Goal: Task Accomplishment & Management: Use online tool/utility

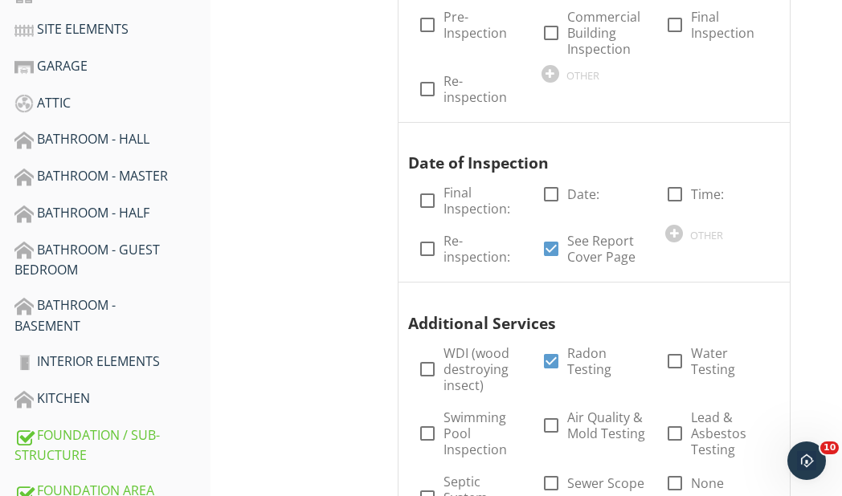
scroll to position [482, 0]
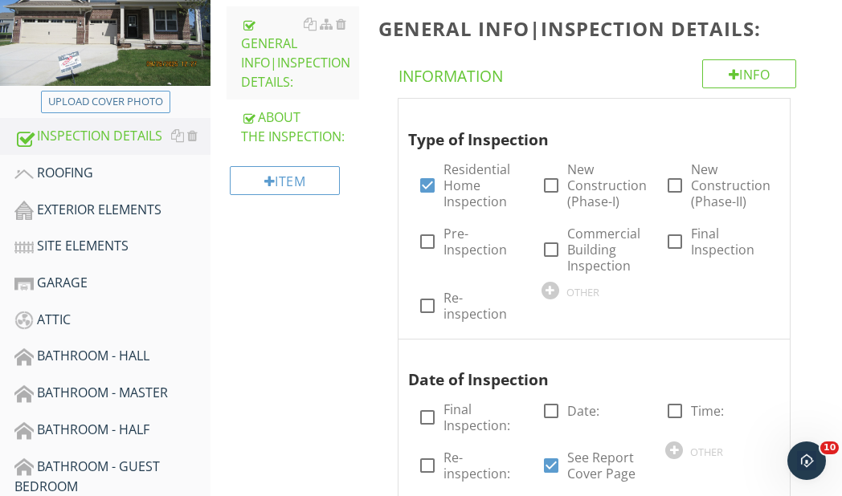
scroll to position [241, 0]
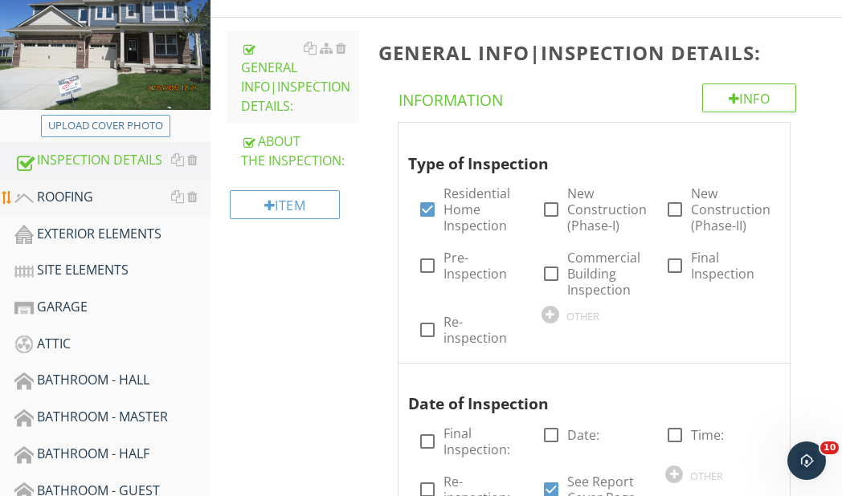
click at [67, 198] on div "ROOFING" at bounding box center [112, 197] width 196 height 21
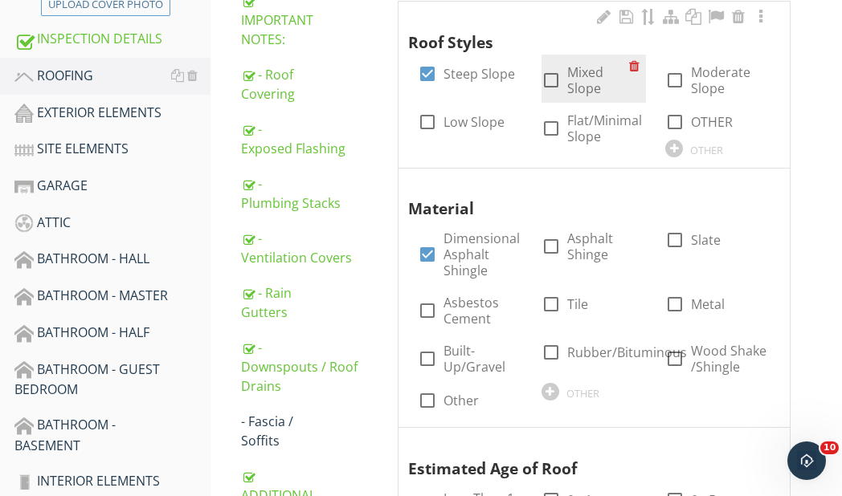
scroll to position [402, 0]
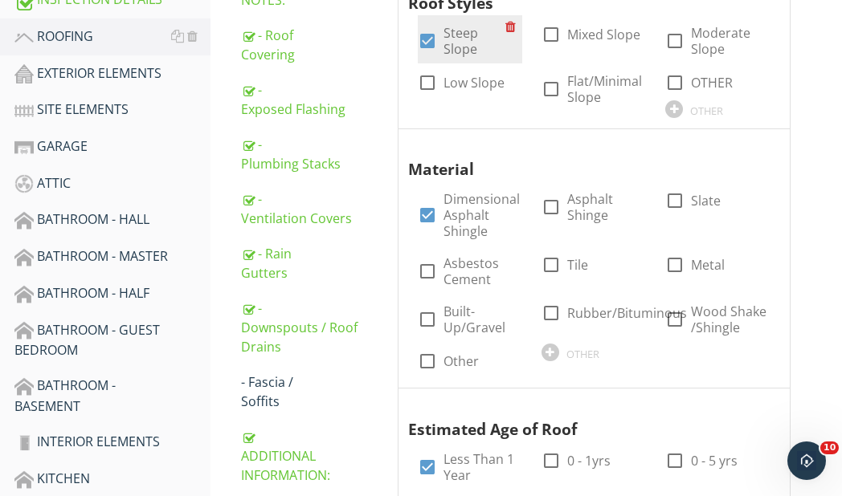
drag, startPoint x: 250, startPoint y: 57, endPoint x: 420, endPoint y: 32, distance: 172.1
click at [250, 58] on div "- Roof Covering" at bounding box center [300, 45] width 118 height 39
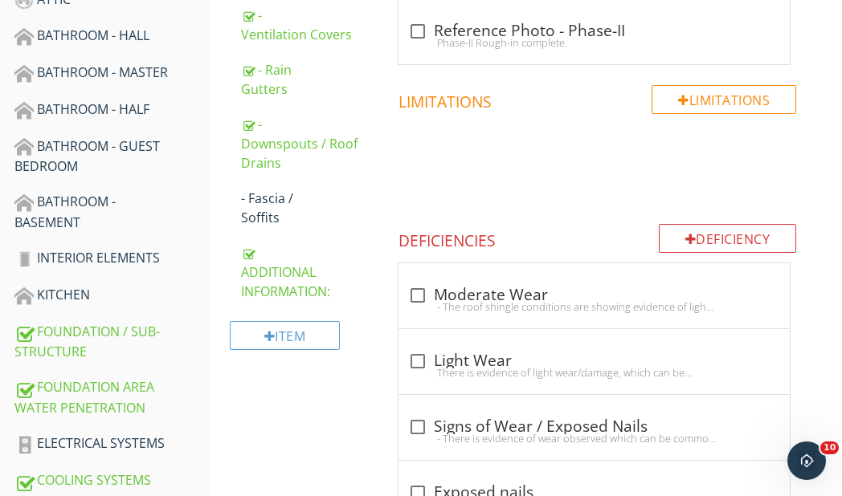
scroll to position [643, 0]
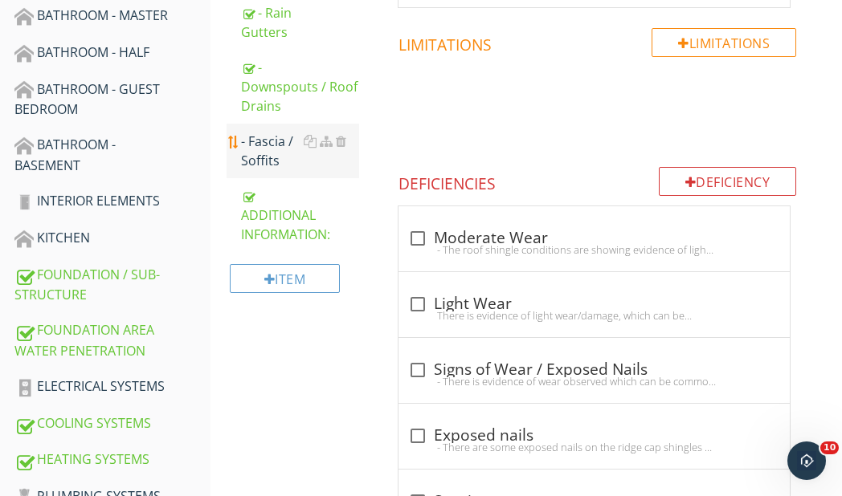
click at [271, 146] on div "- Fascia / Soffits" at bounding box center [300, 151] width 118 height 39
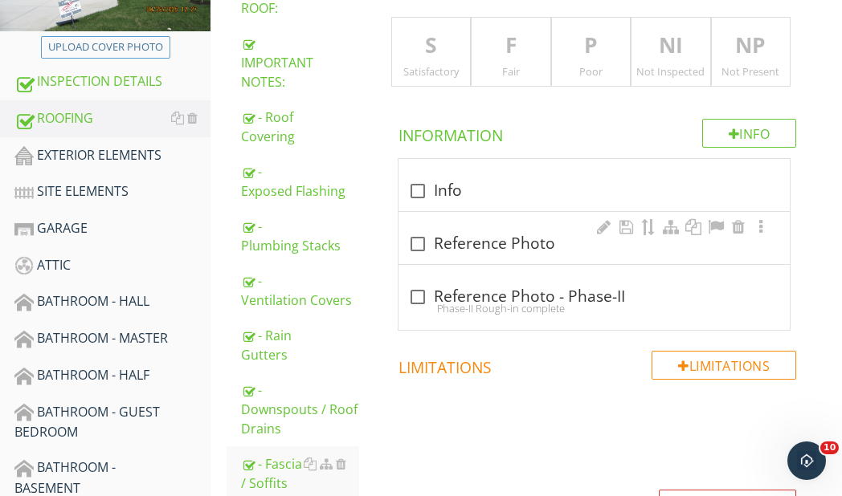
scroll to position [241, 0]
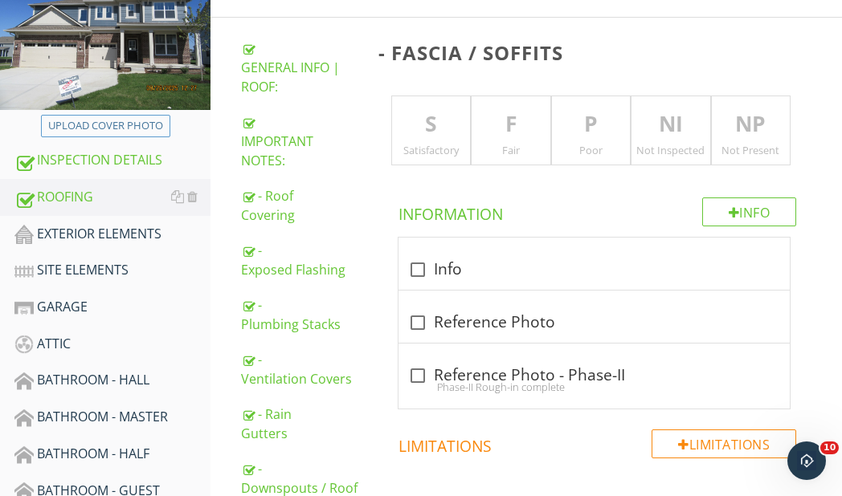
click at [425, 137] on p "S" at bounding box center [431, 124] width 79 height 32
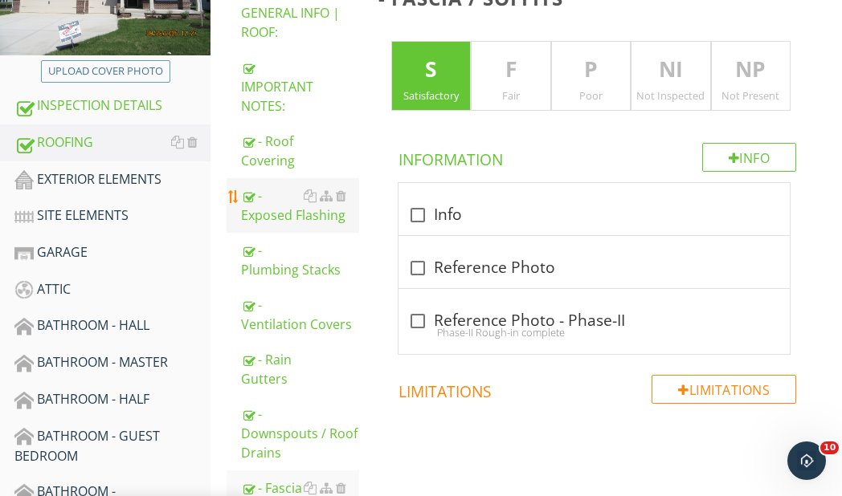
scroll to position [321, 0]
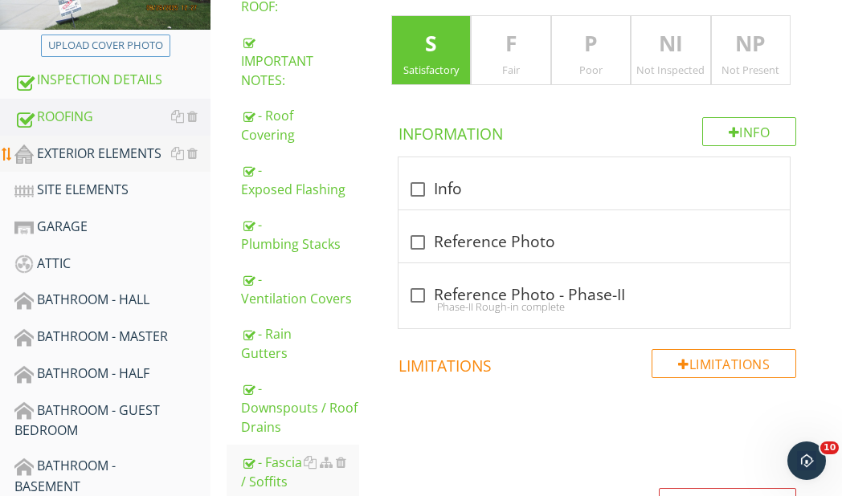
click at [108, 157] on div "EXTERIOR ELEMENTS" at bounding box center [112, 154] width 196 height 21
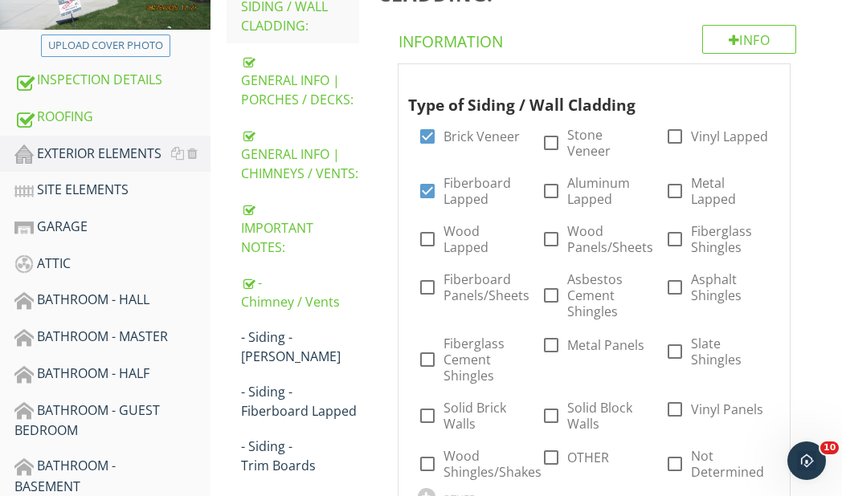
scroll to position [402, 0]
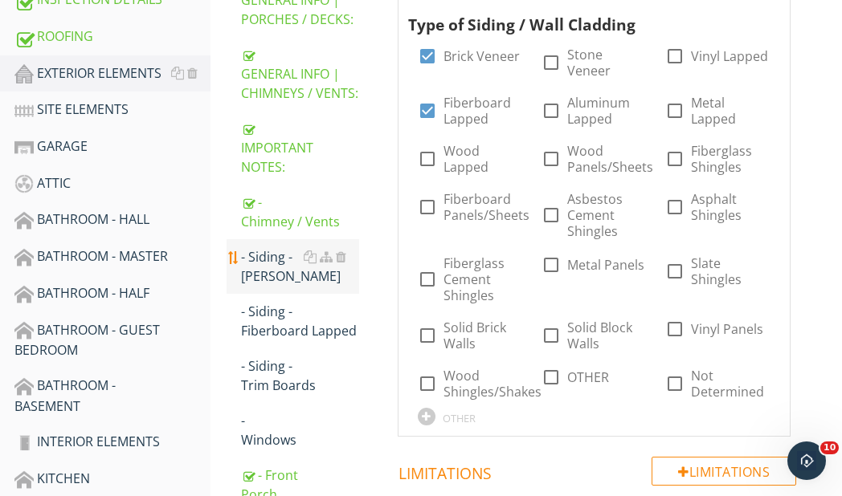
click at [276, 263] on div "- Siding - Brick Veneer" at bounding box center [300, 266] width 118 height 39
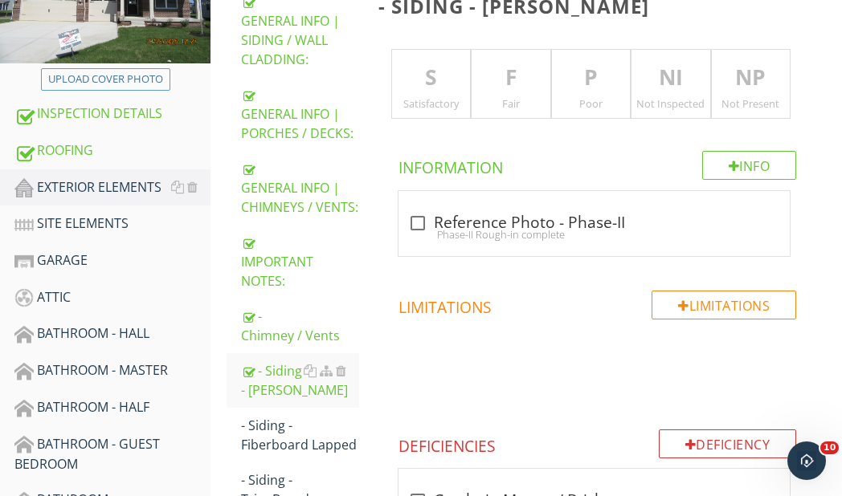
scroll to position [241, 0]
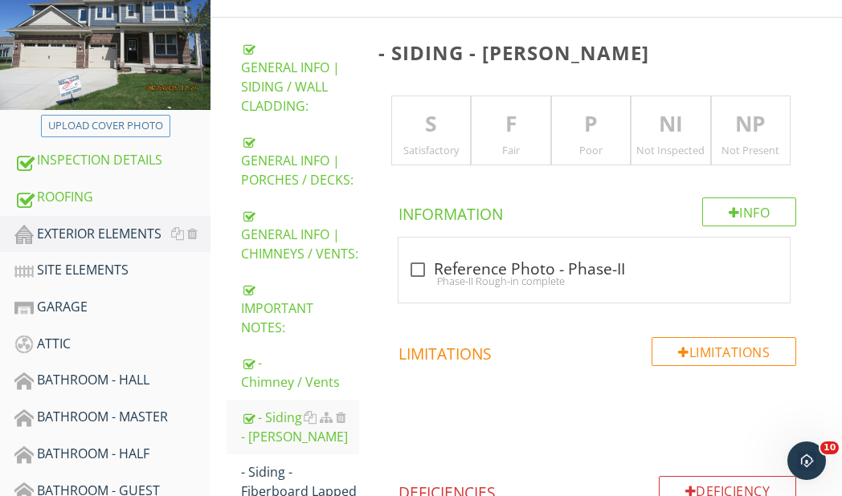
click at [433, 139] on p "S" at bounding box center [431, 124] width 79 height 32
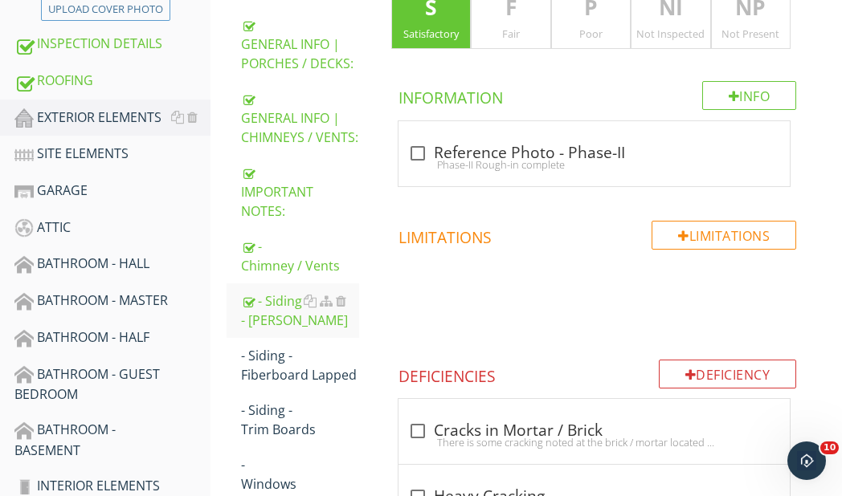
scroll to position [402, 0]
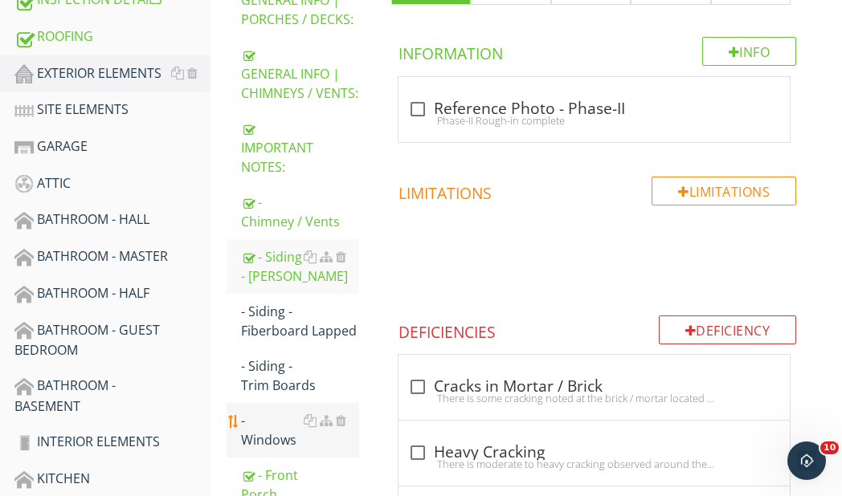
click at [276, 418] on div "- Windows" at bounding box center [300, 430] width 118 height 39
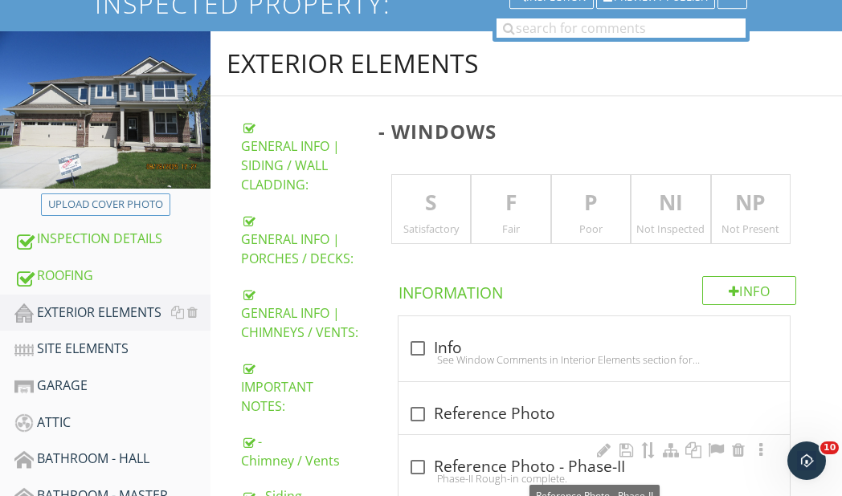
scroll to position [161, 0]
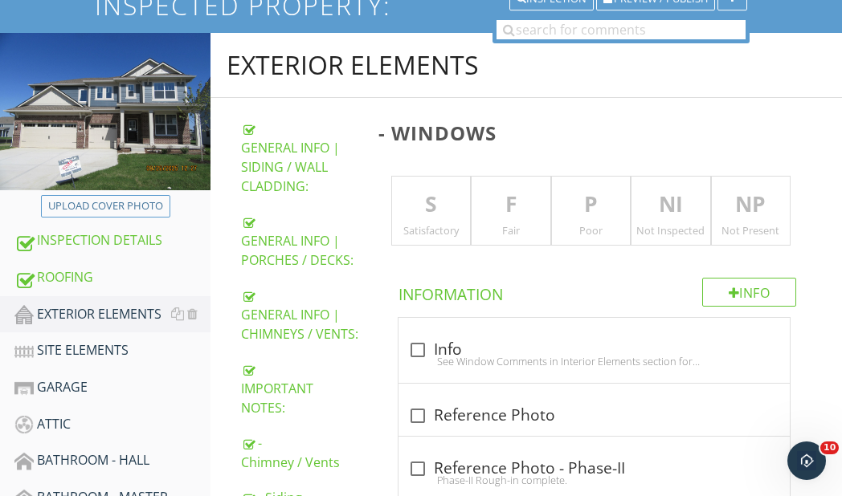
click at [505, 218] on p "F" at bounding box center [510, 205] width 79 height 32
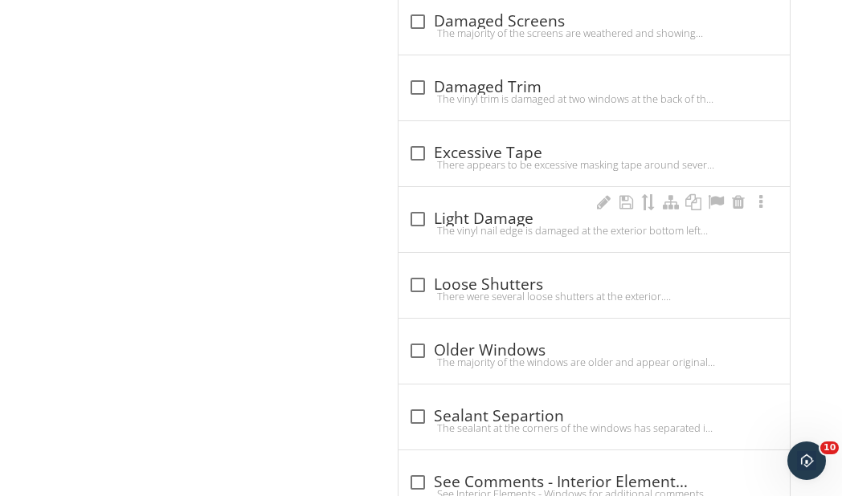
scroll to position [1767, 0]
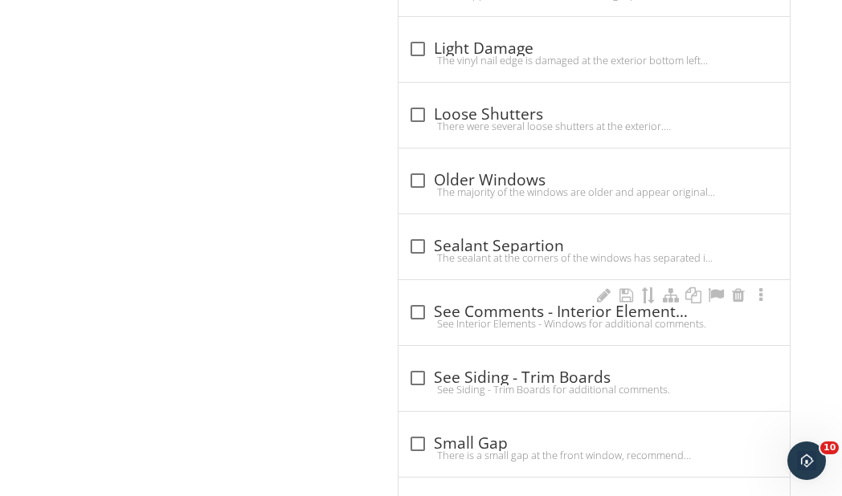
click at [415, 317] on div "See Interior Elements - Windows for additional comments." at bounding box center [594, 323] width 373 height 13
checkbox input "true"
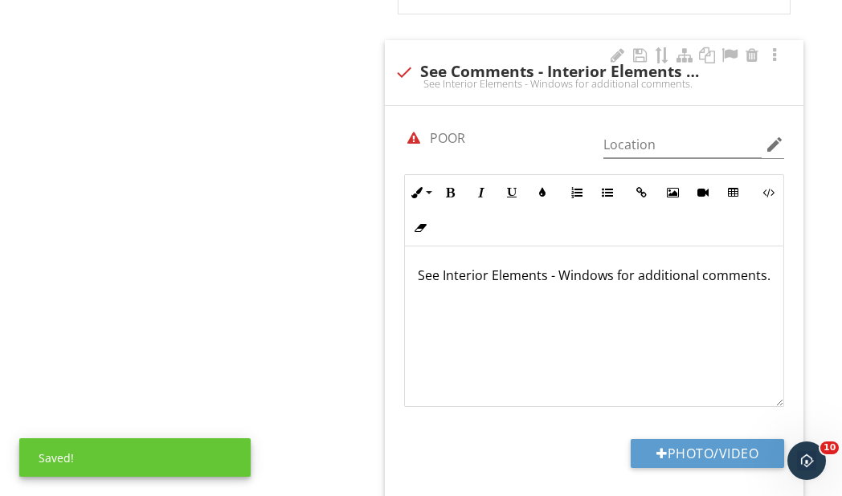
scroll to position [2088, 0]
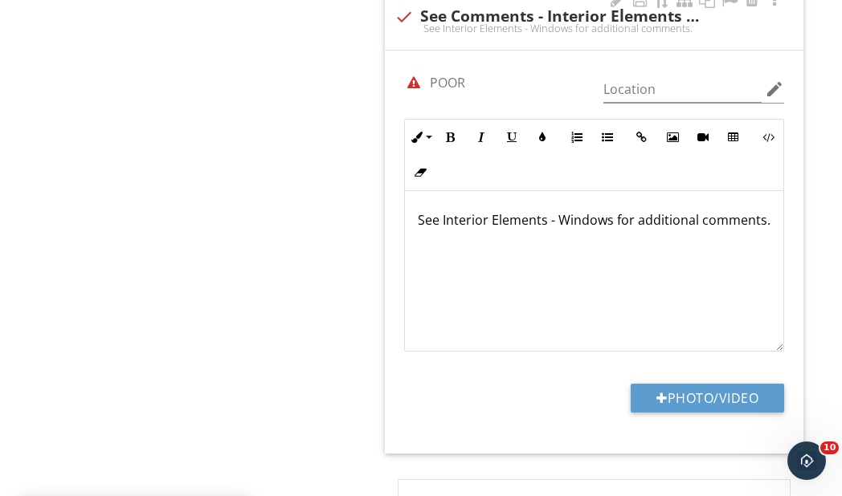
click at [415, 84] on div at bounding box center [413, 82] width 27 height 27
checkbox input "false"
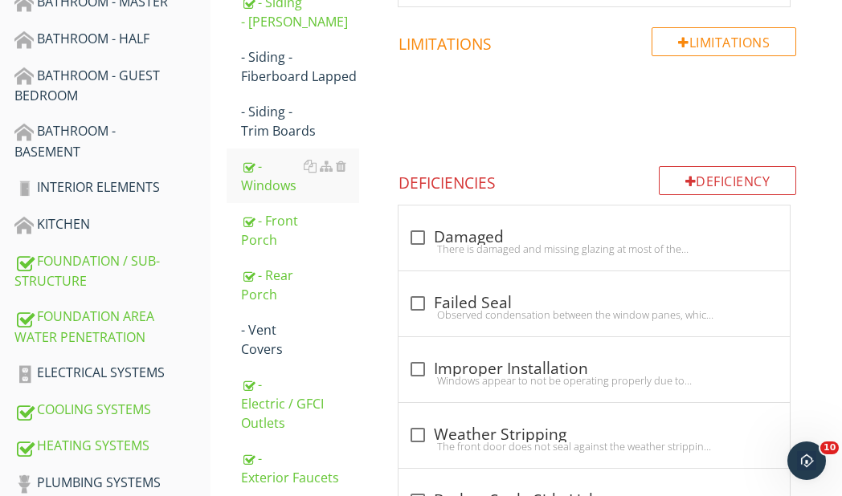
scroll to position [643, 0]
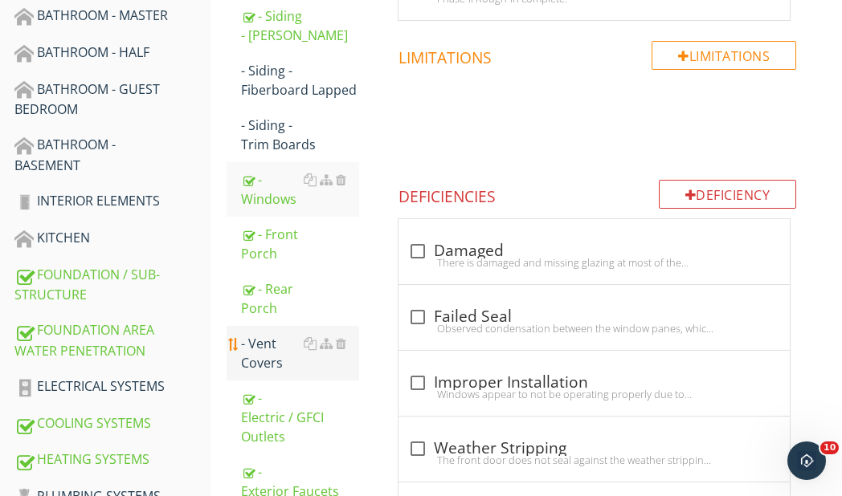
click at [266, 355] on div "- Vent Covers" at bounding box center [300, 353] width 118 height 39
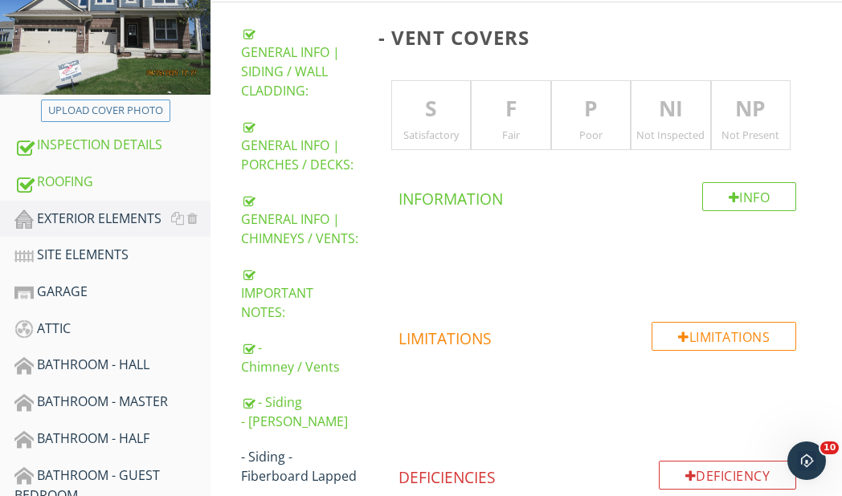
scroll to position [241, 0]
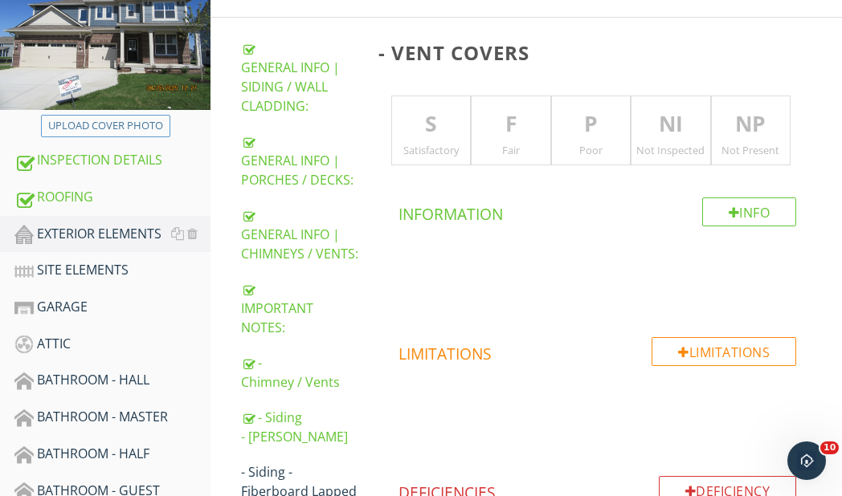
click at [418, 126] on p "S" at bounding box center [431, 124] width 79 height 32
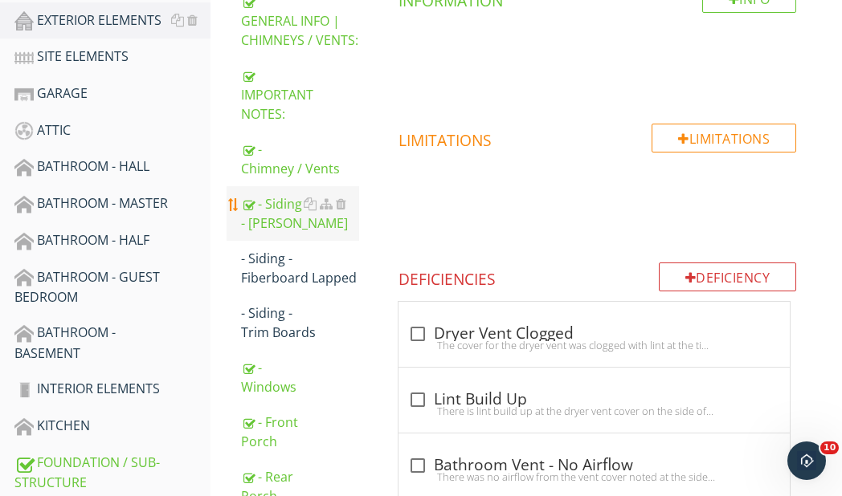
scroll to position [482, 0]
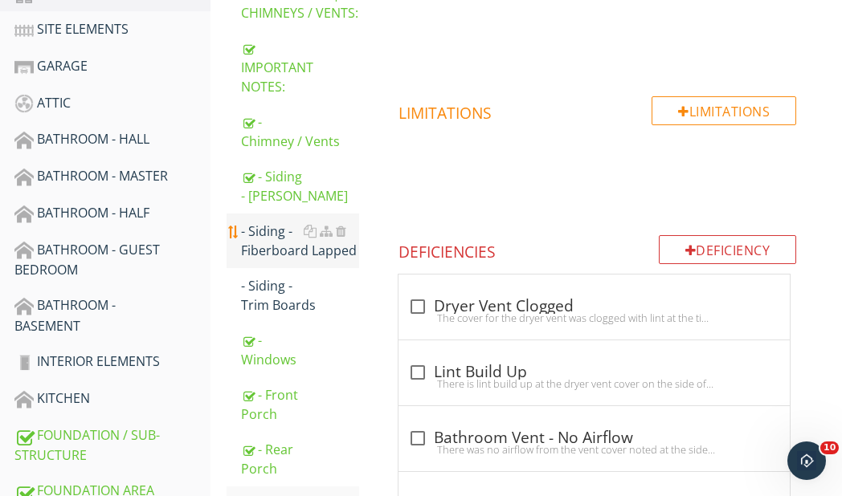
click at [280, 248] on div "- Siding - Fiberboard Lapped" at bounding box center [300, 241] width 118 height 39
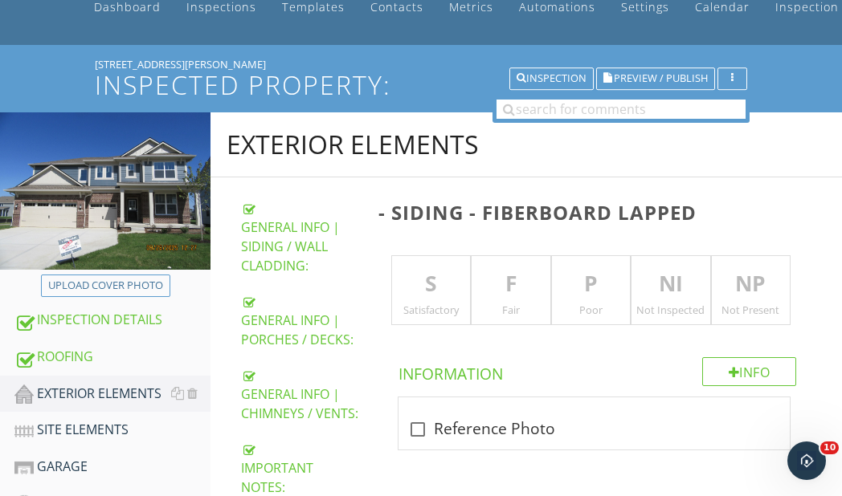
scroll to position [80, 0]
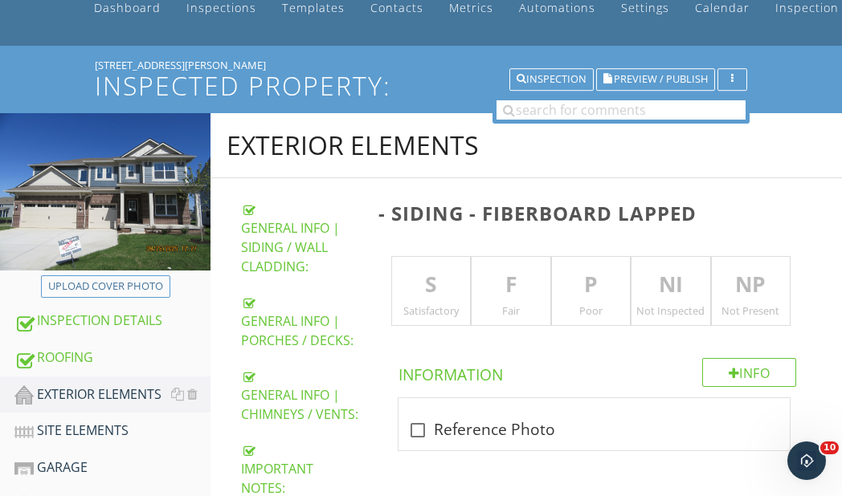
click at [439, 271] on p "S" at bounding box center [431, 285] width 79 height 32
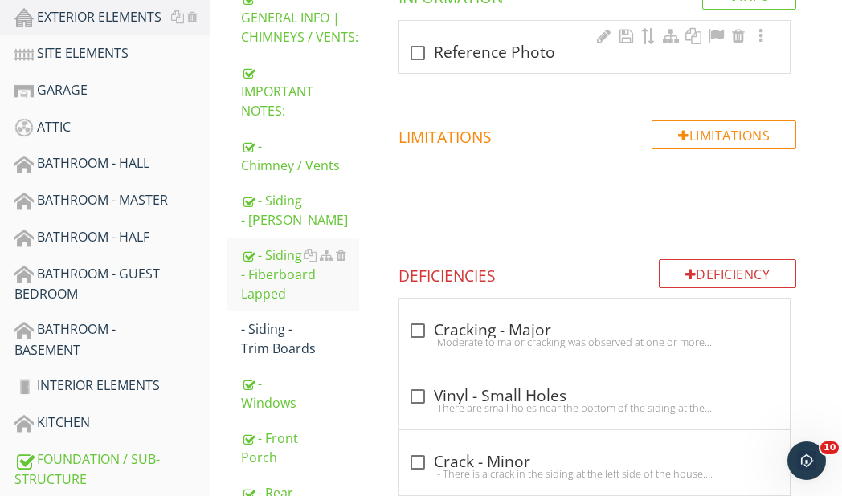
scroll to position [562, 0]
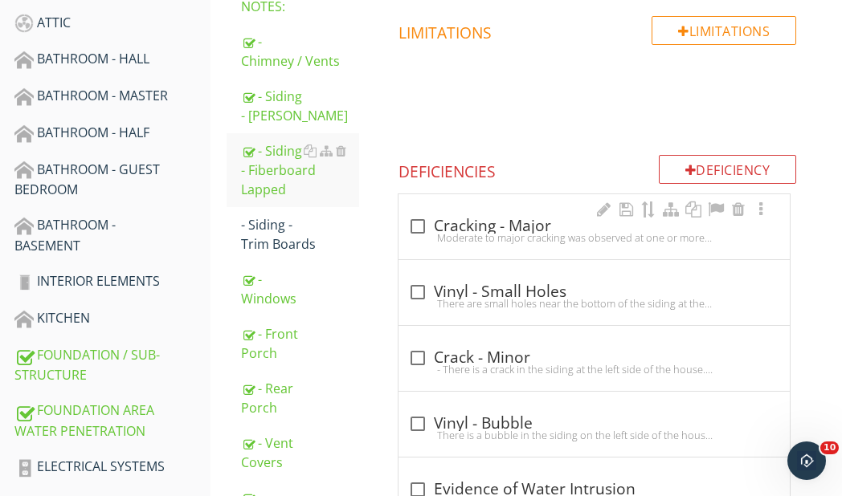
click at [271, 238] on div "- Siding - Trim Boards" at bounding box center [300, 234] width 118 height 39
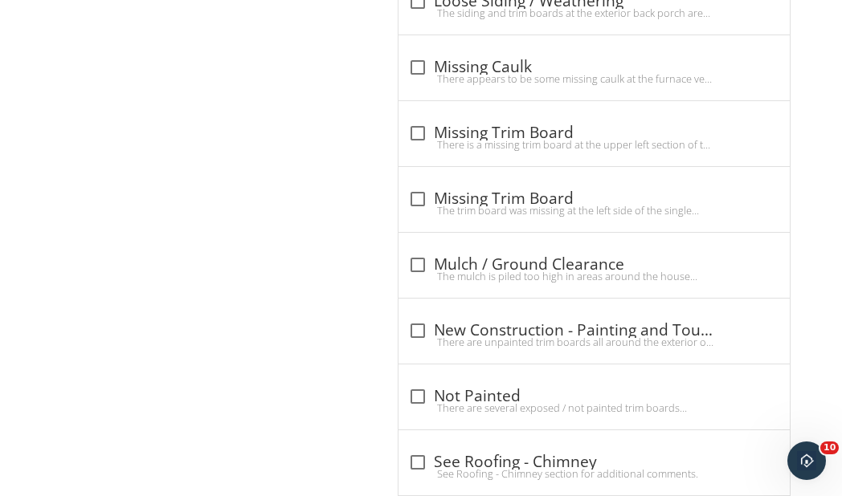
scroll to position [1526, 0]
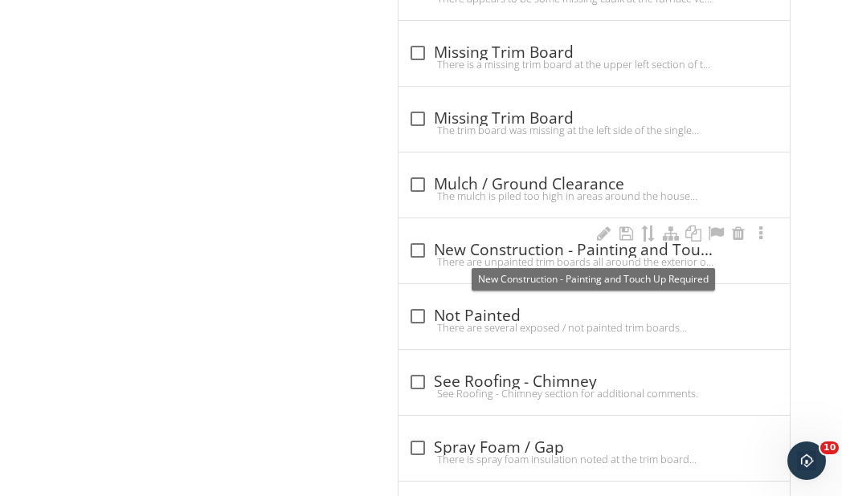
click at [418, 250] on div at bounding box center [417, 250] width 27 height 27
checkbox input "true"
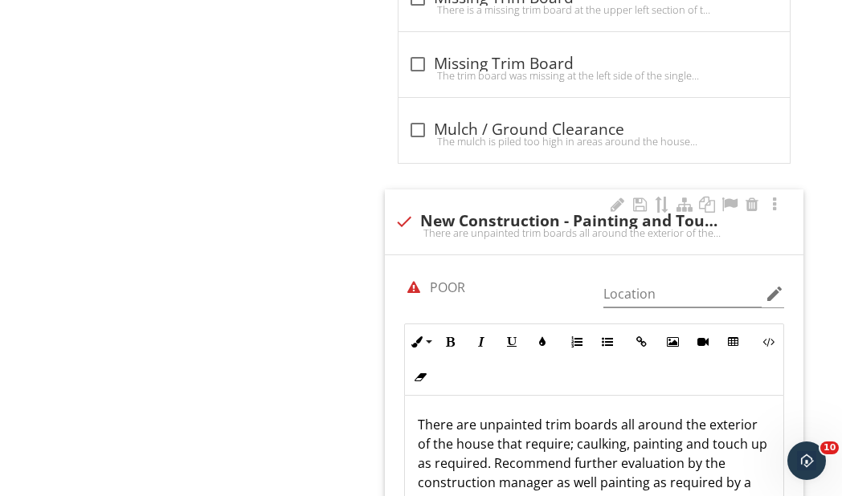
scroll to position [1606, 0]
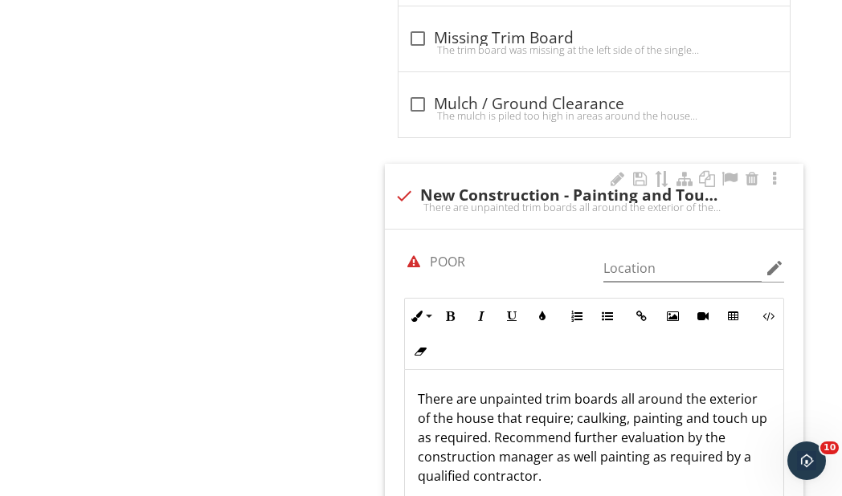
click at [412, 261] on div at bounding box center [413, 261] width 27 height 27
checkbox input "false"
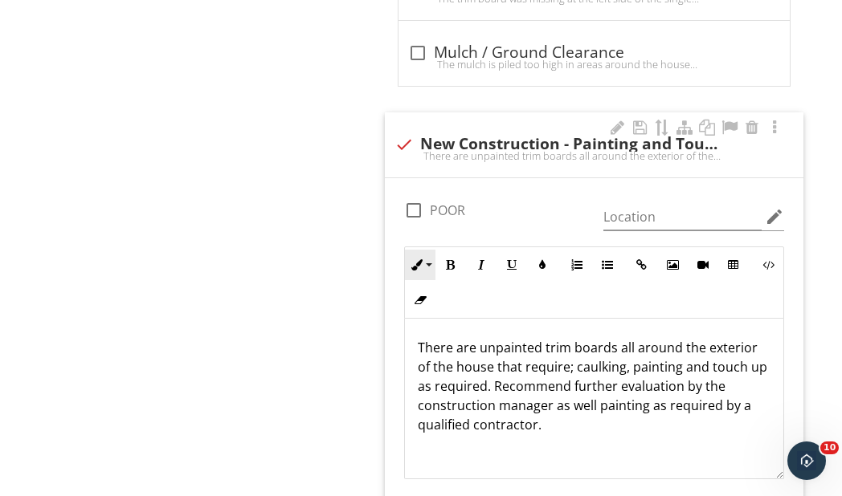
scroll to position [1687, 0]
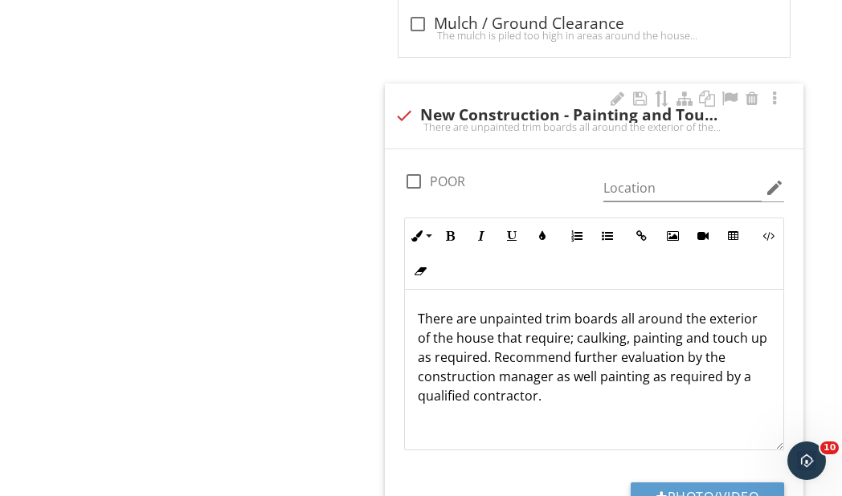
click at [458, 323] on p "There are unpainted trim boards all around the exterior of the house that requi…" at bounding box center [594, 357] width 353 height 96
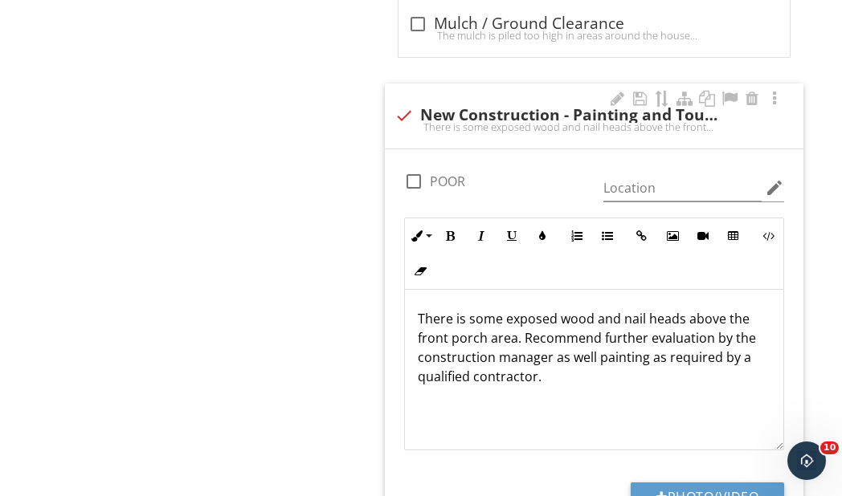
click at [646, 364] on p "There is some exposed wood and nail heads above the front porch area. Recommend…" at bounding box center [594, 347] width 353 height 77
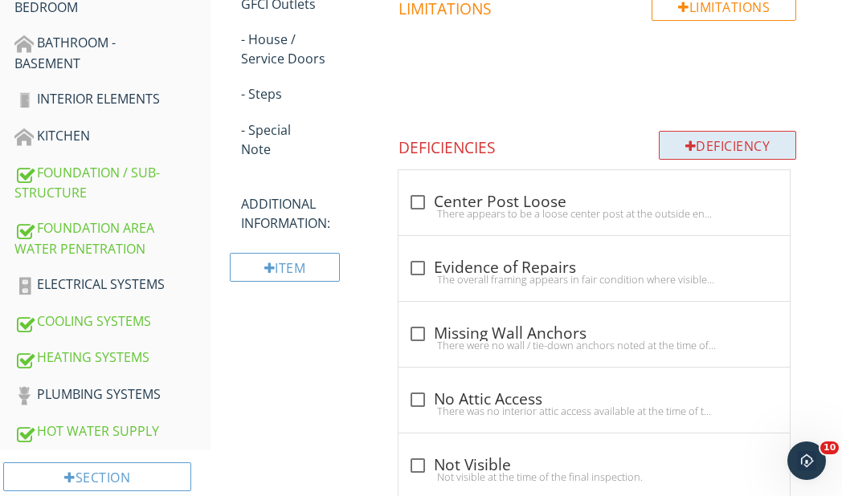
click at [711, 145] on div "Deficiency" at bounding box center [728, 145] width 138 height 29
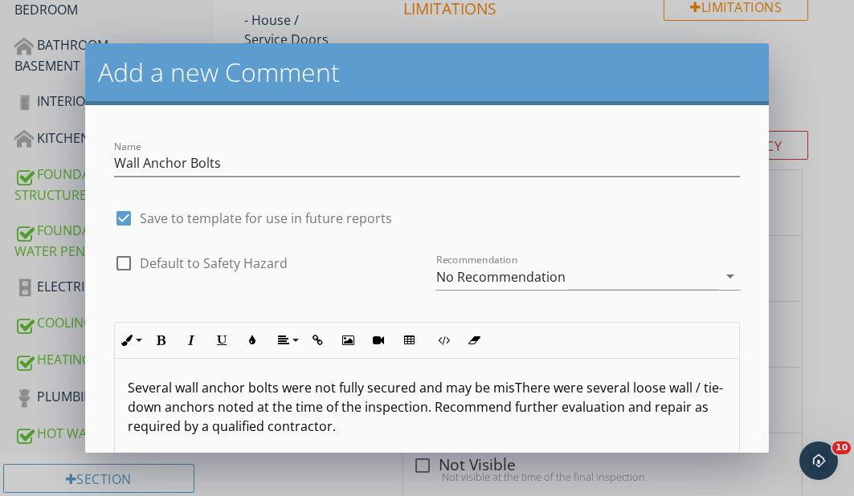
scroll to position [80, 0]
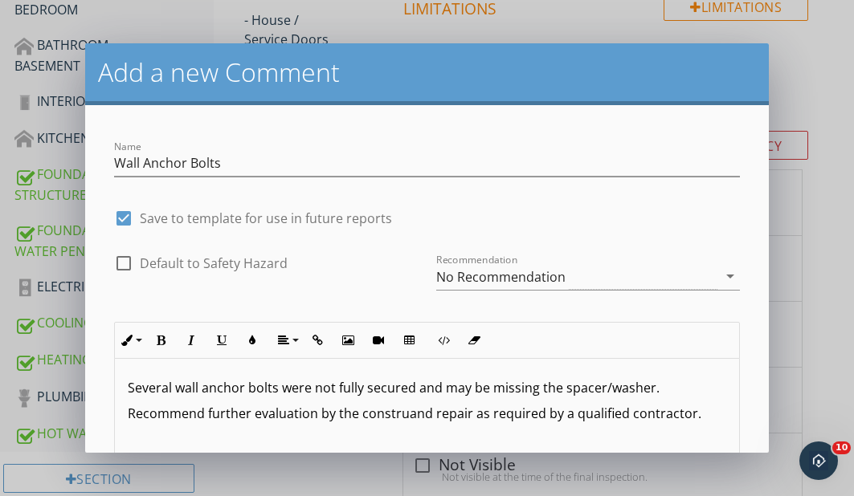
scroll to position [80, 0]
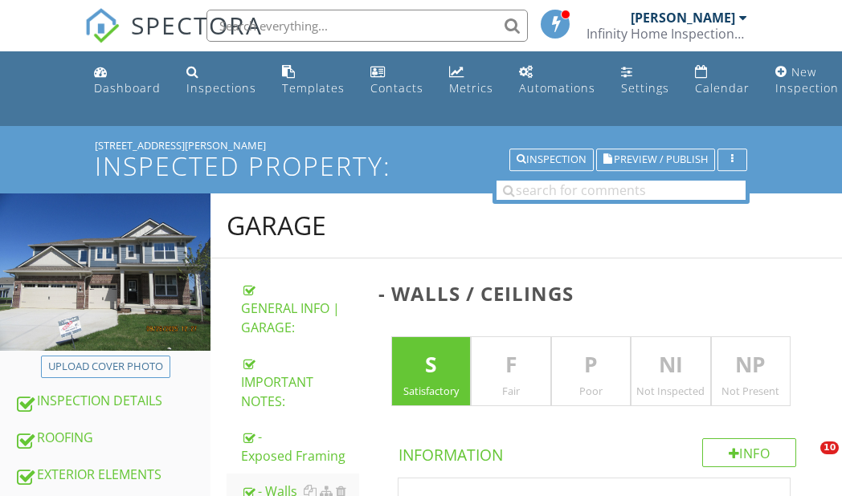
scroll to position [423, 0]
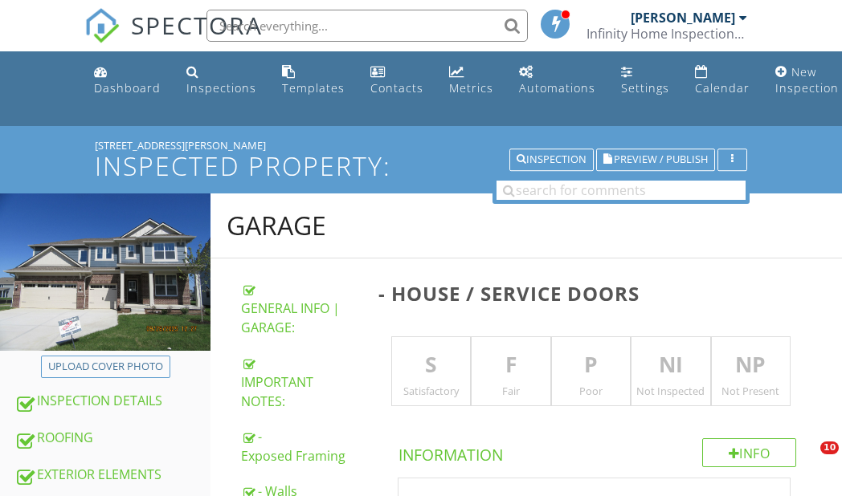
scroll to position [182, 0]
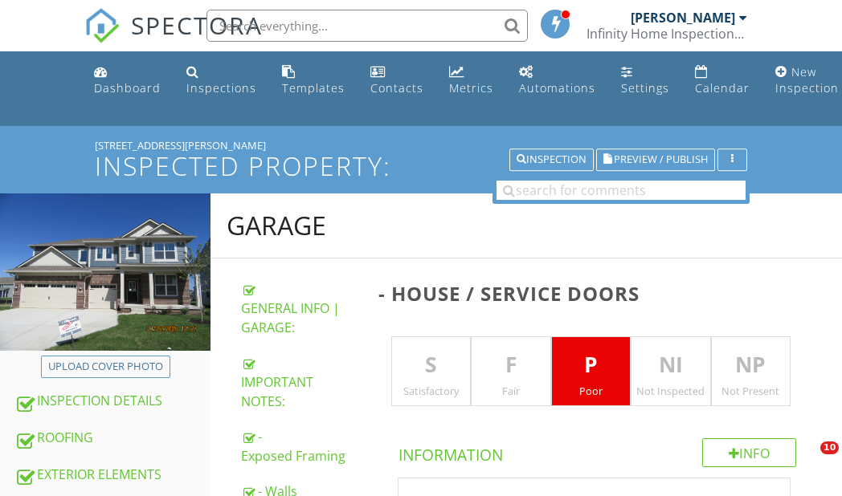
scroll to position [1966, 0]
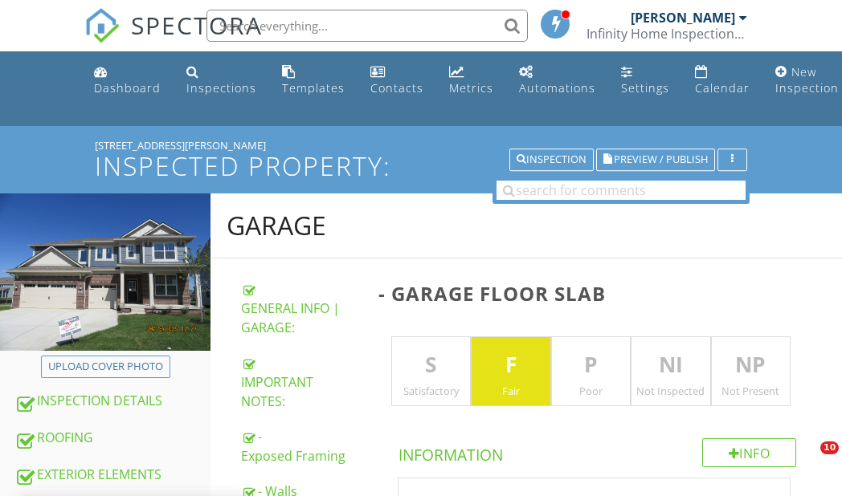
scroll to position [1419, 0]
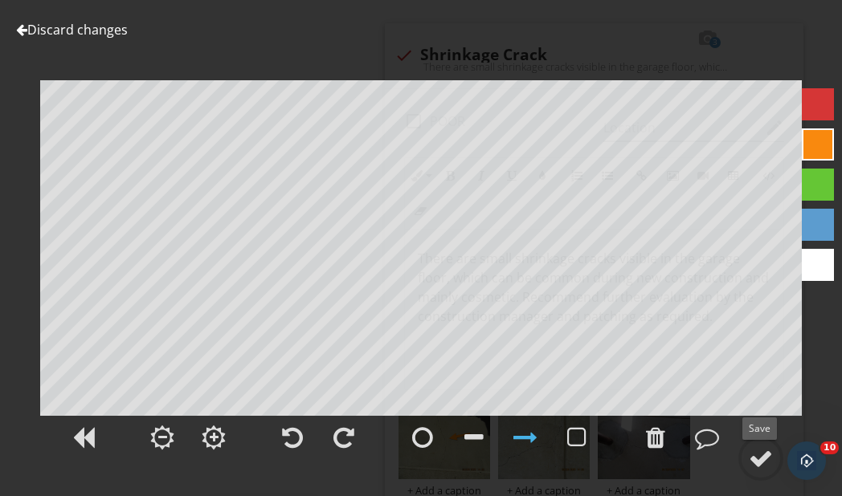
scroll to position [1, 0]
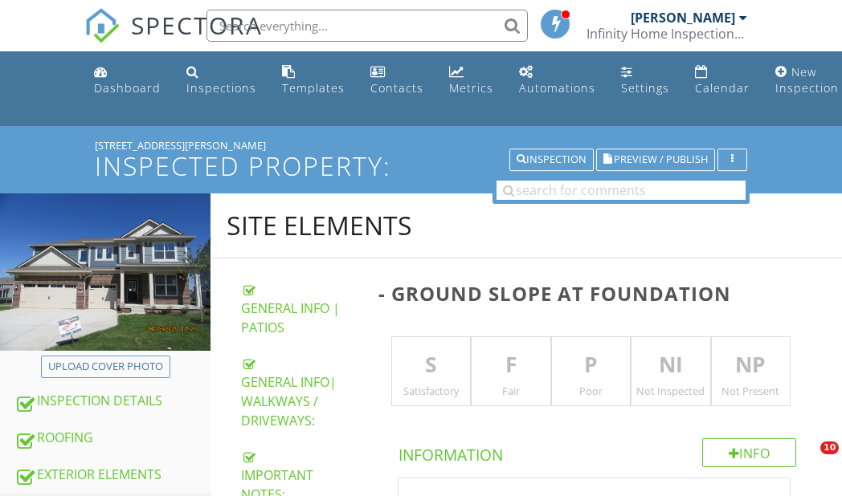
scroll to position [359, 0]
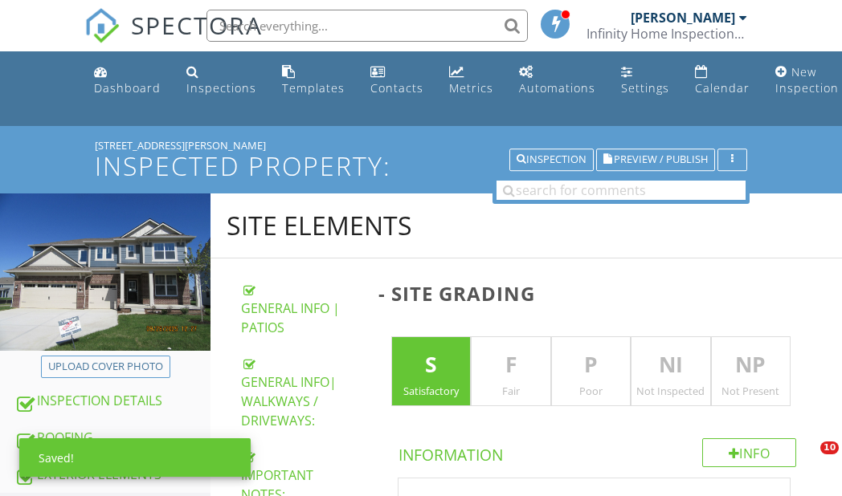
scroll to position [761, 0]
